Goal: Navigation & Orientation: Find specific page/section

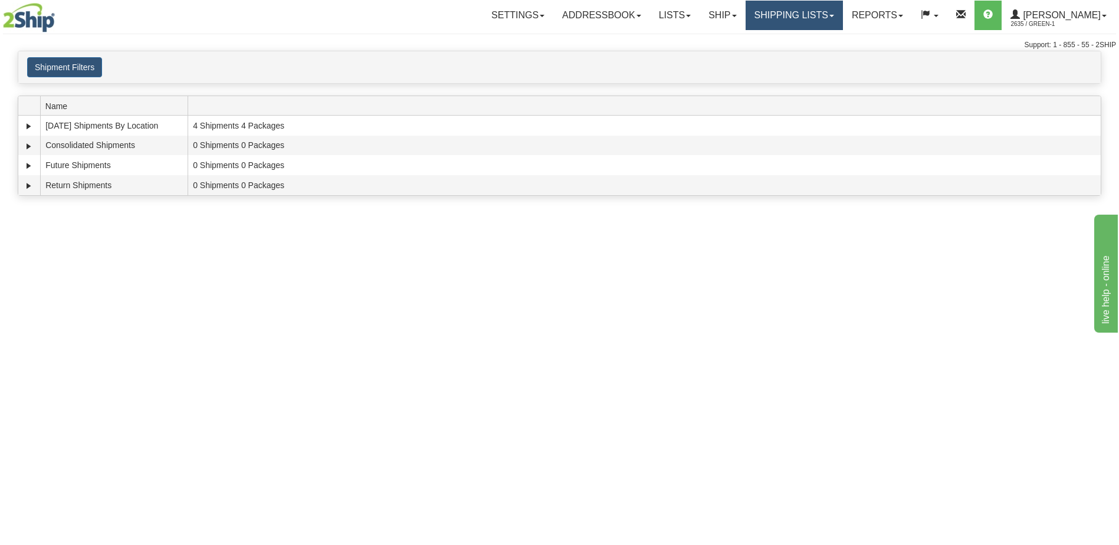
click at [577, 14] on link "Shipping lists" at bounding box center [794, 16] width 97 height 30
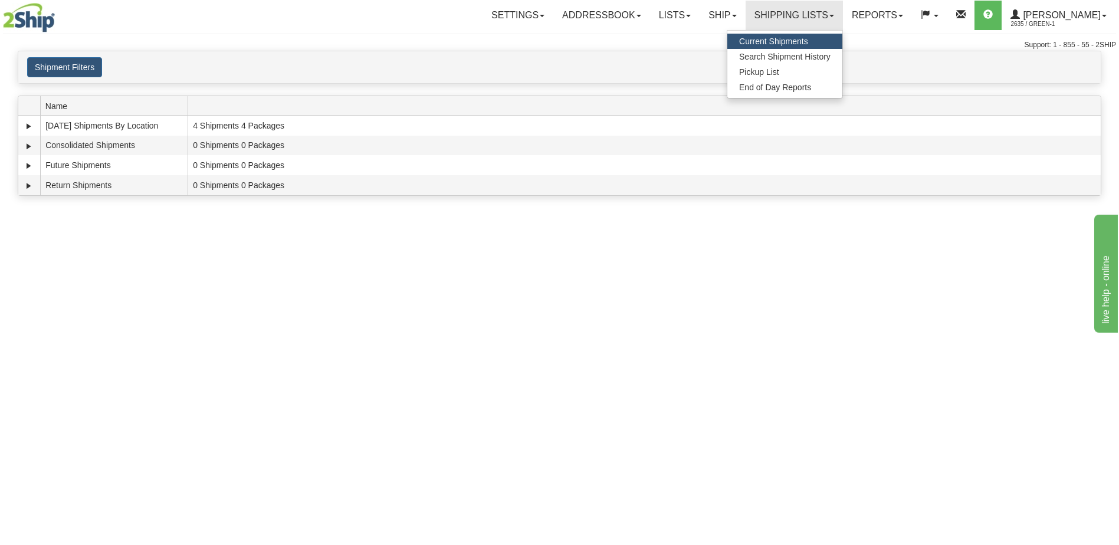
click at [577, 41] on span "Current Shipments" at bounding box center [773, 41] width 69 height 9
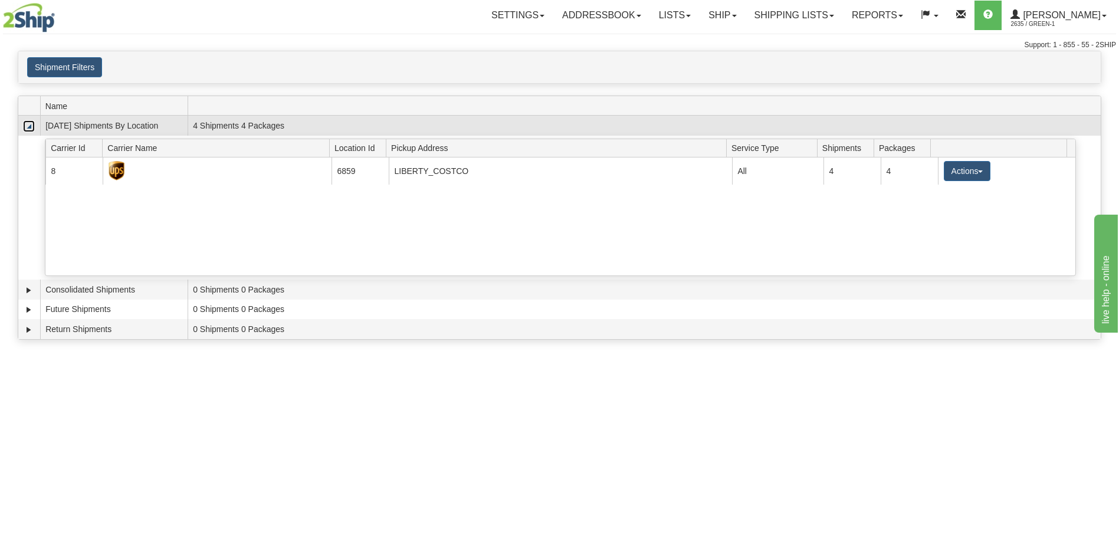
click at [27, 127] on link "Collapse" at bounding box center [29, 126] width 12 height 12
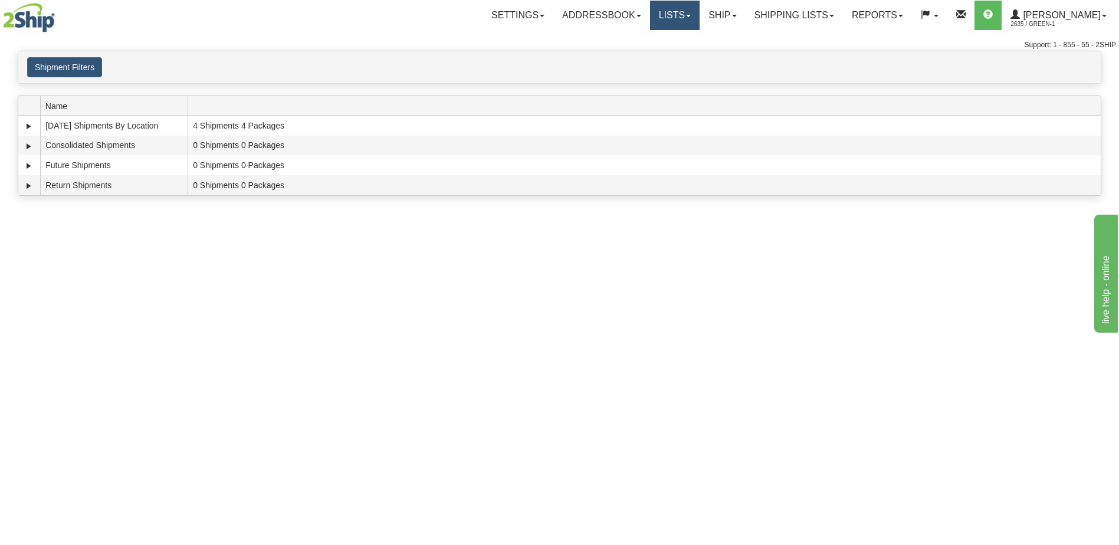
click at [684, 18] on link "Lists" at bounding box center [675, 16] width 50 height 30
click at [730, 18] on link "Ship" at bounding box center [722, 16] width 45 height 30
click at [715, 57] on span "OnHold / Order Queue" at bounding box center [691, 56] width 83 height 9
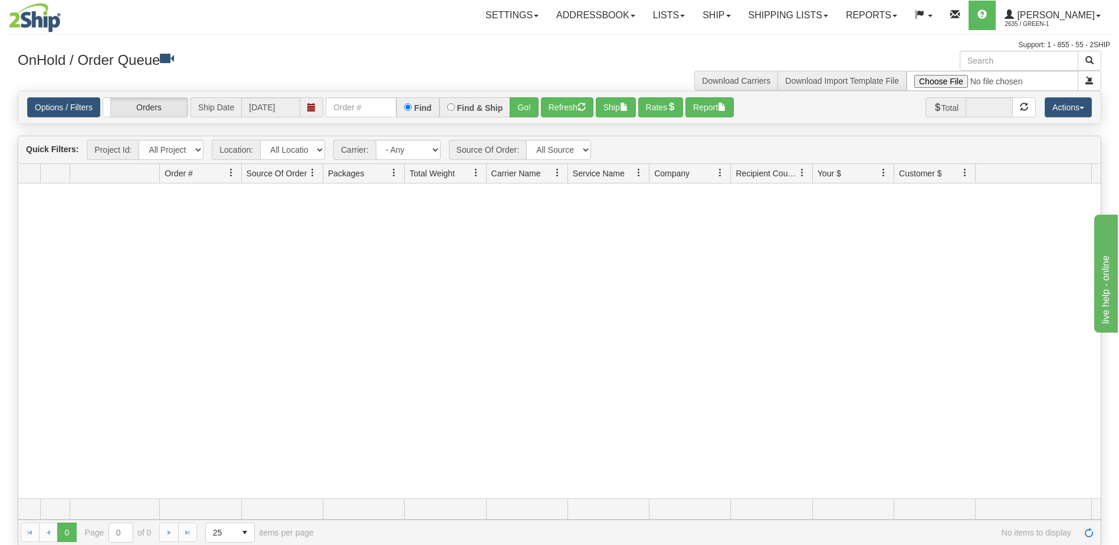
click at [648, 54] on div "Download Carriers Download Import Template File" at bounding box center [835, 71] width 551 height 40
